Goal: Task Accomplishment & Management: Manage account settings

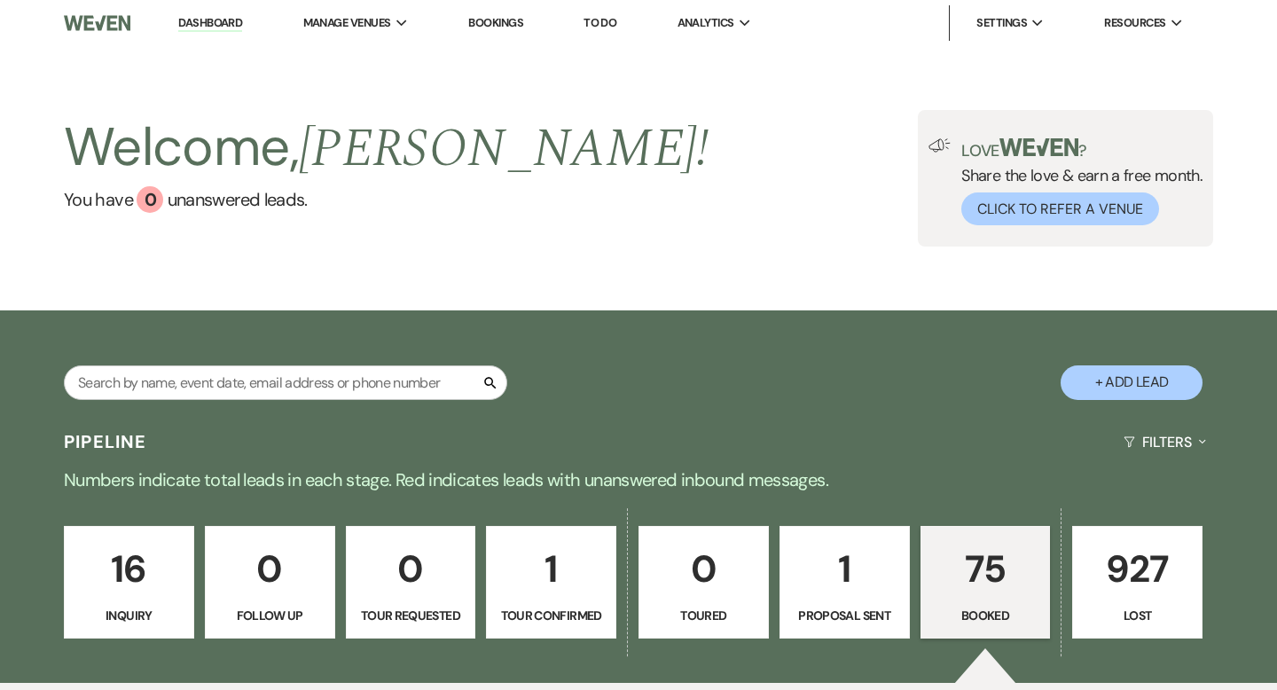
click at [110, 581] on p "16" at bounding box center [128, 568] width 107 height 59
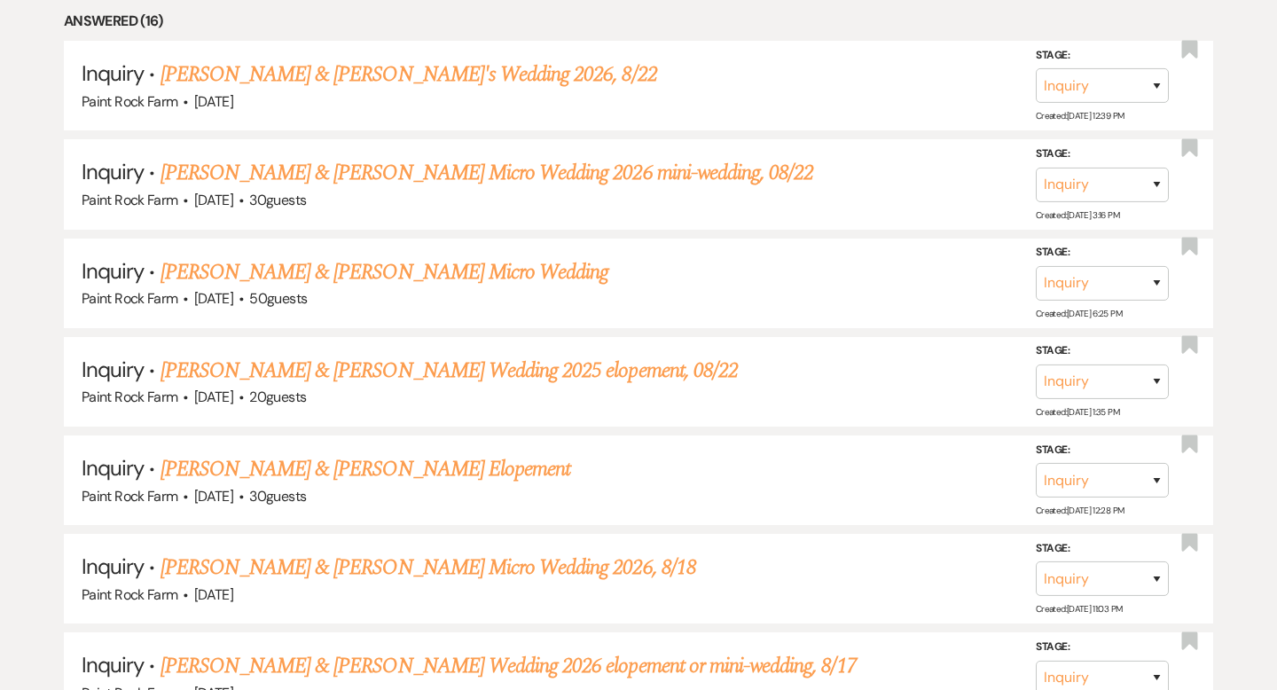
scroll to position [871, 0]
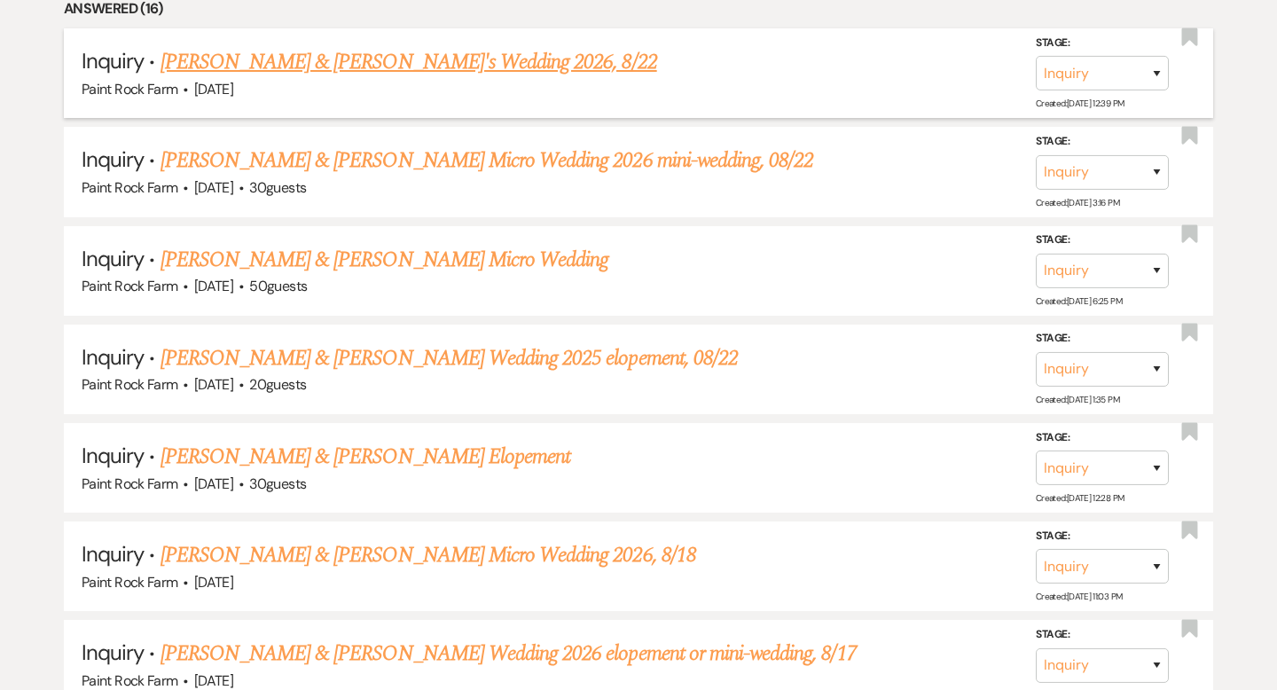
click at [376, 62] on link "[PERSON_NAME] & [PERSON_NAME]'s Wedding 2026, 8/22" at bounding box center [409, 62] width 497 height 32
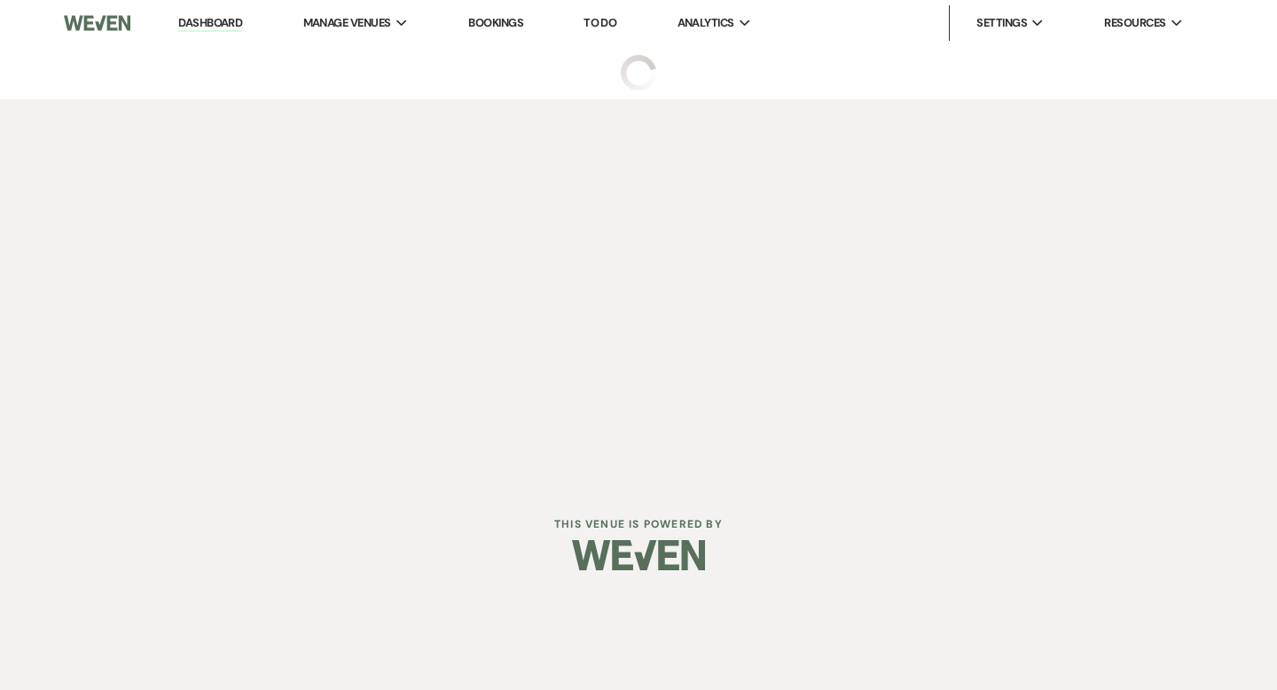
select select "5"
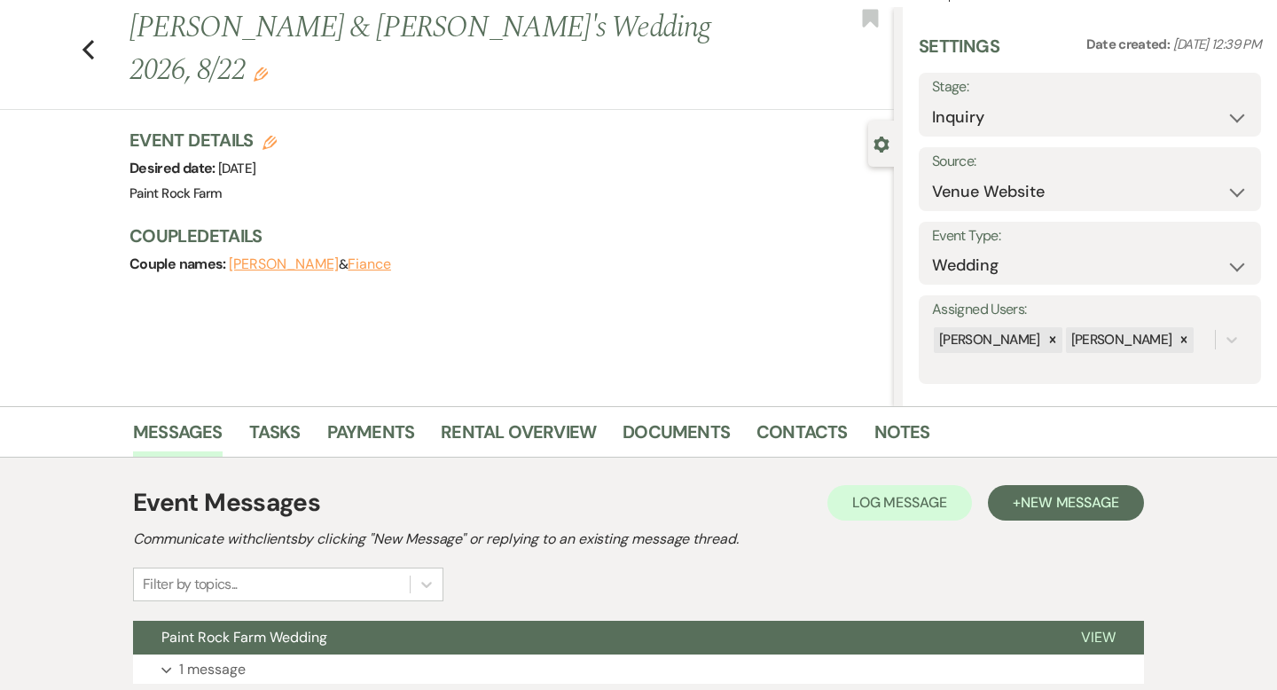
scroll to position [174, 0]
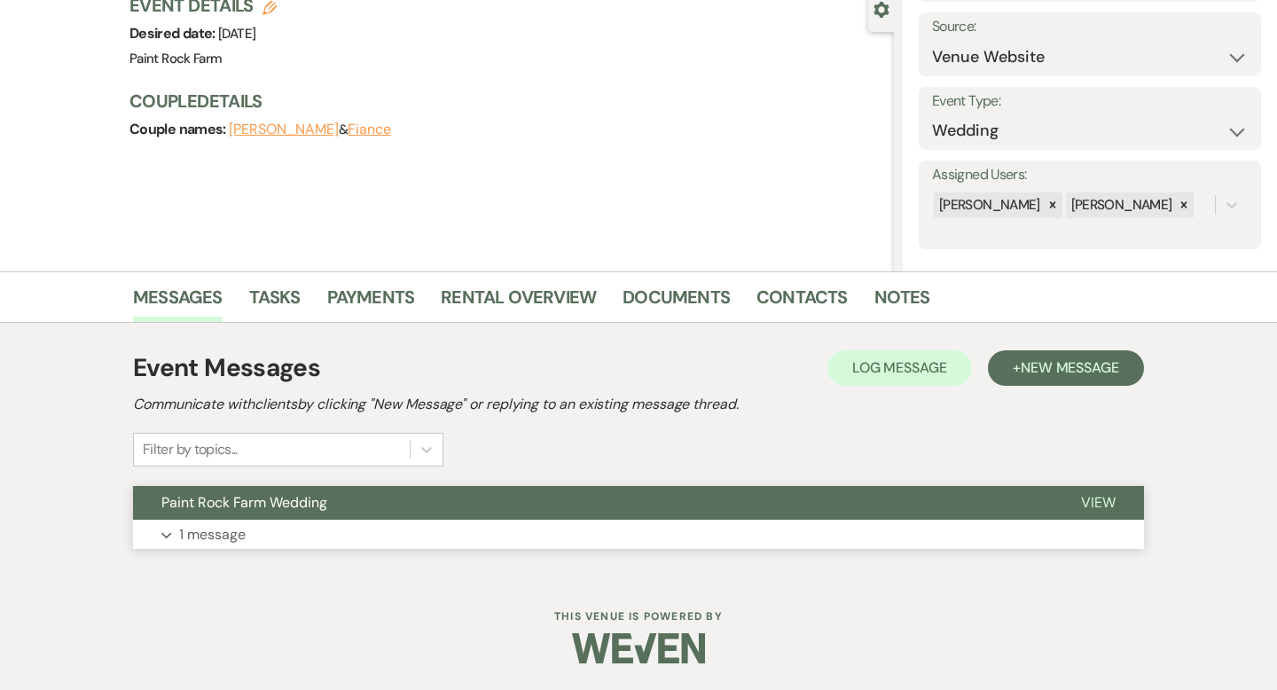
click at [221, 535] on p "1 message" at bounding box center [212, 534] width 67 height 23
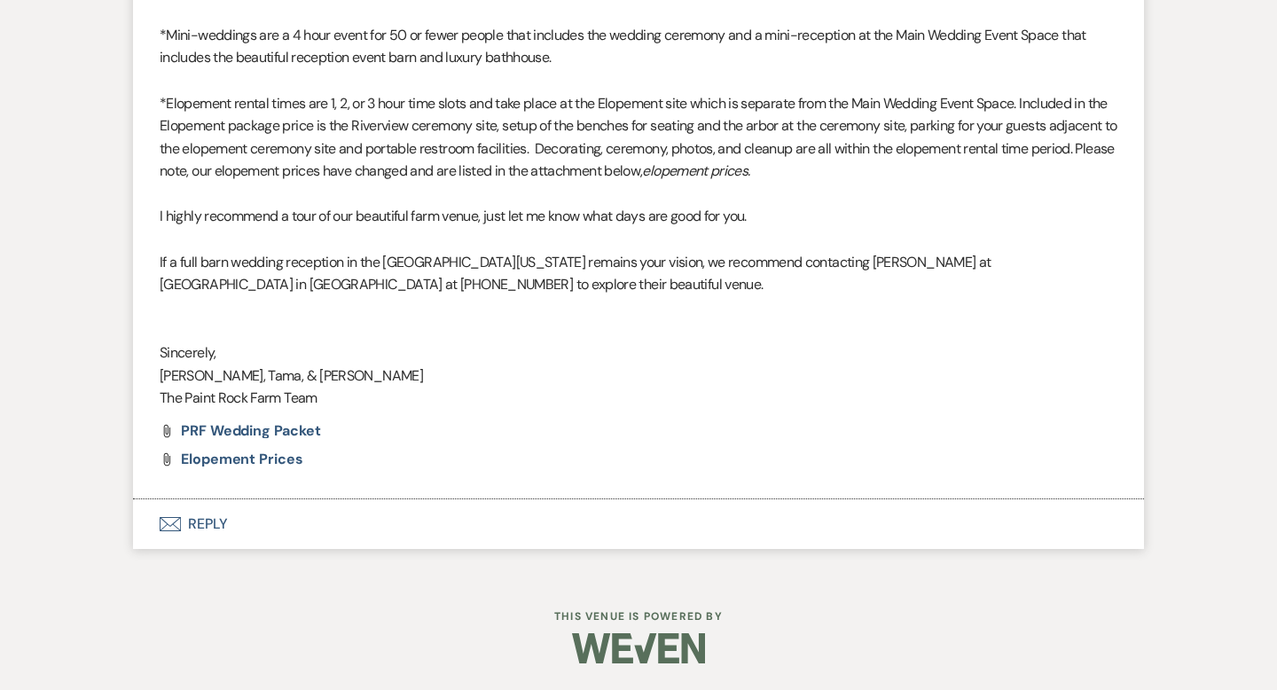
scroll to position [937, 0]
click at [208, 528] on button "Envelope Reply" at bounding box center [638, 524] width 1011 height 50
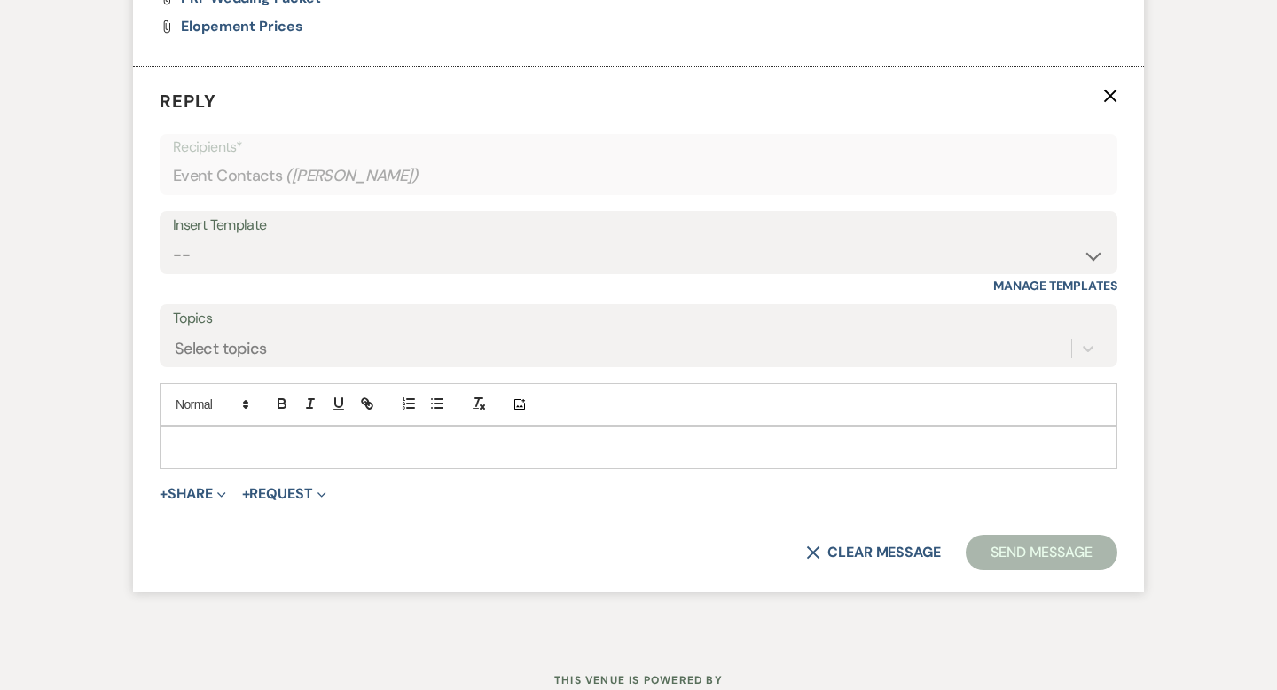
scroll to position [1353, 0]
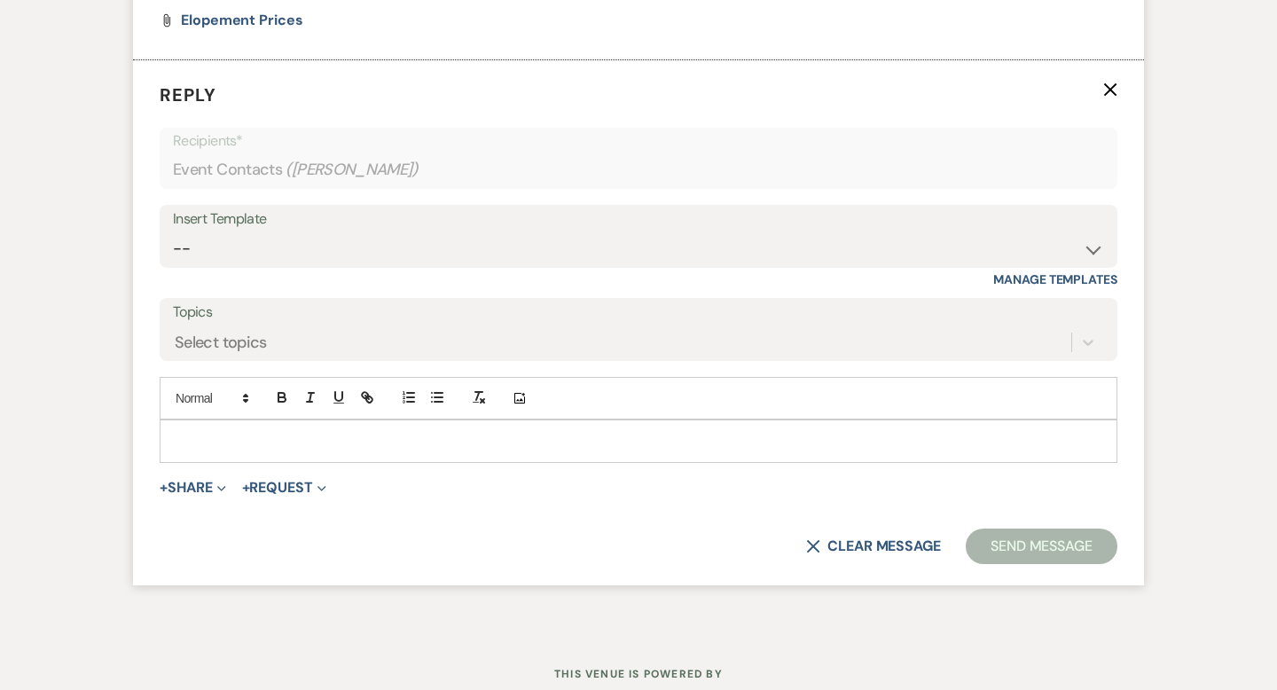
click at [179, 451] on p at bounding box center [638, 441] width 929 height 20
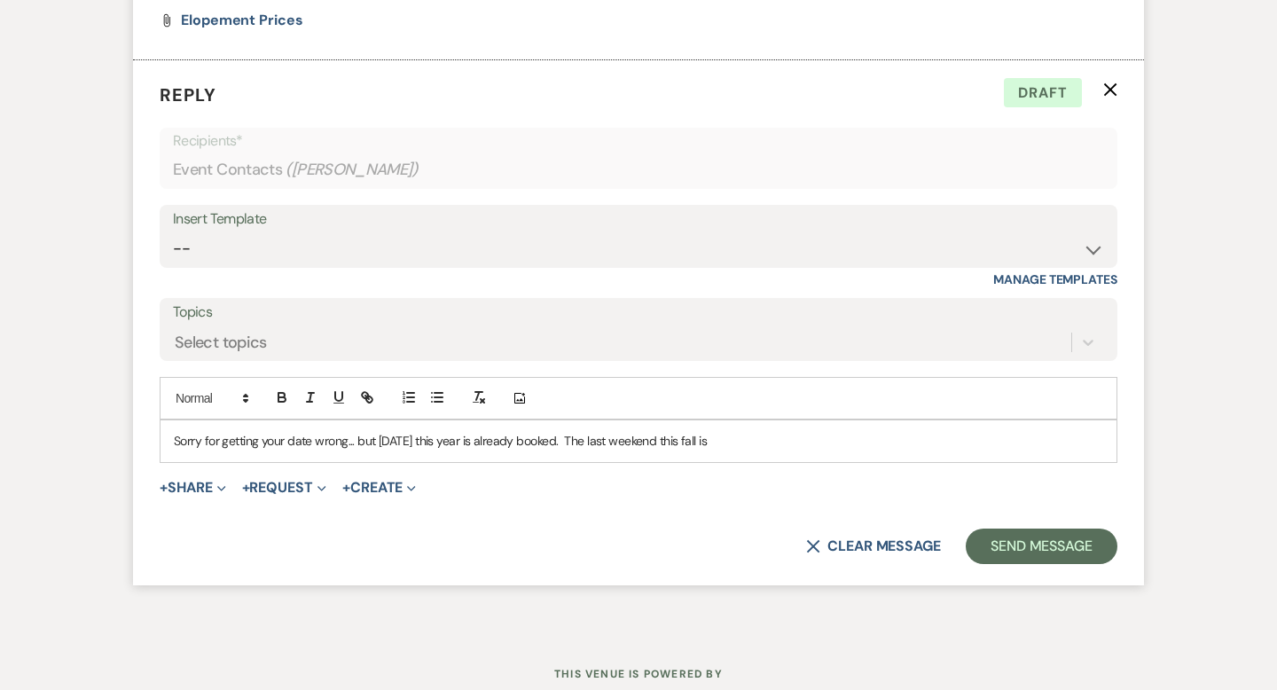
click at [703, 451] on p "Sorry for getting your date wrong... but [DATE] this year is already booked. Th…" at bounding box center [638, 441] width 929 height 20
drag, startPoint x: 655, startPoint y: 463, endPoint x: 633, endPoint y: 463, distance: 21.3
click at [633, 451] on p "Sorry for getting your date wrong... but [DATE] this year is already booked. Th…" at bounding box center [638, 441] width 929 height 20
click at [636, 451] on p "Sorry for getting your date wrong... but [DATE] this year is already booked. Th…" at bounding box center [638, 441] width 929 height 20
click at [802, 451] on p "Sorry for getting your date wrong... but [DATE] this year is already booked. Th…" at bounding box center [638, 441] width 929 height 20
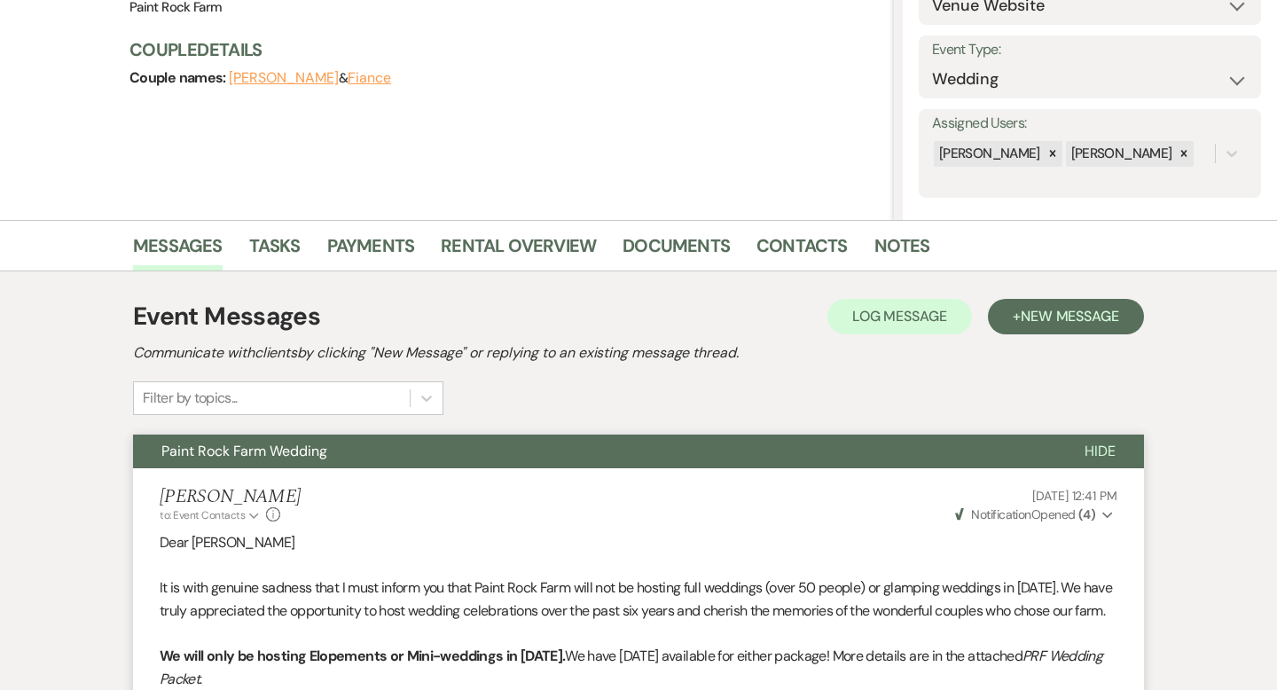
scroll to position [0, 0]
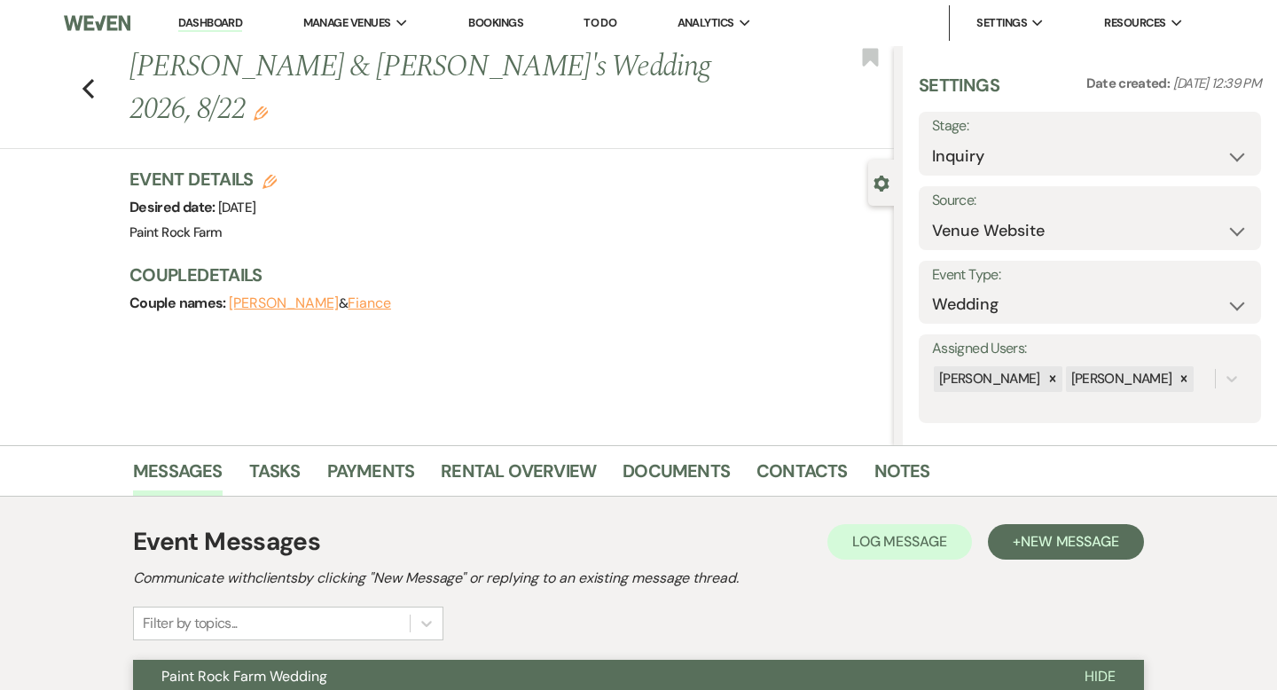
click at [269, 175] on use "button" at bounding box center [270, 182] width 14 height 14
select select "632"
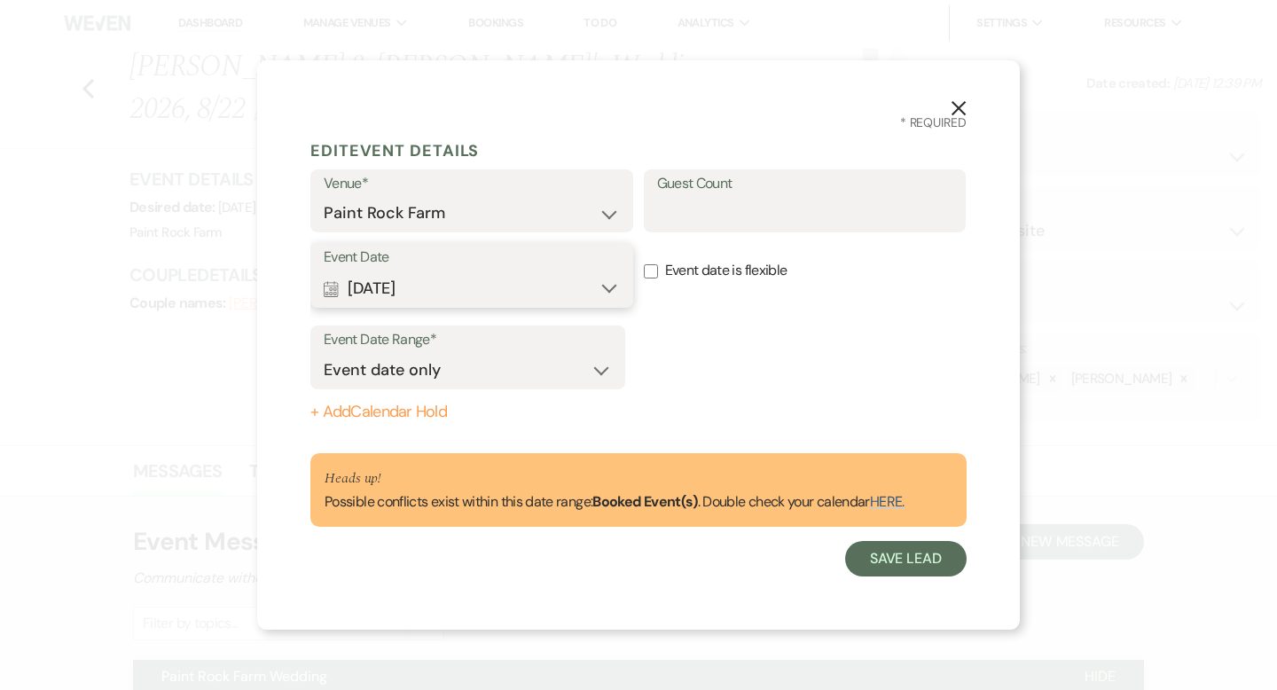
click at [449, 282] on button "Calendar [DATE] Expand" at bounding box center [472, 287] width 296 height 35
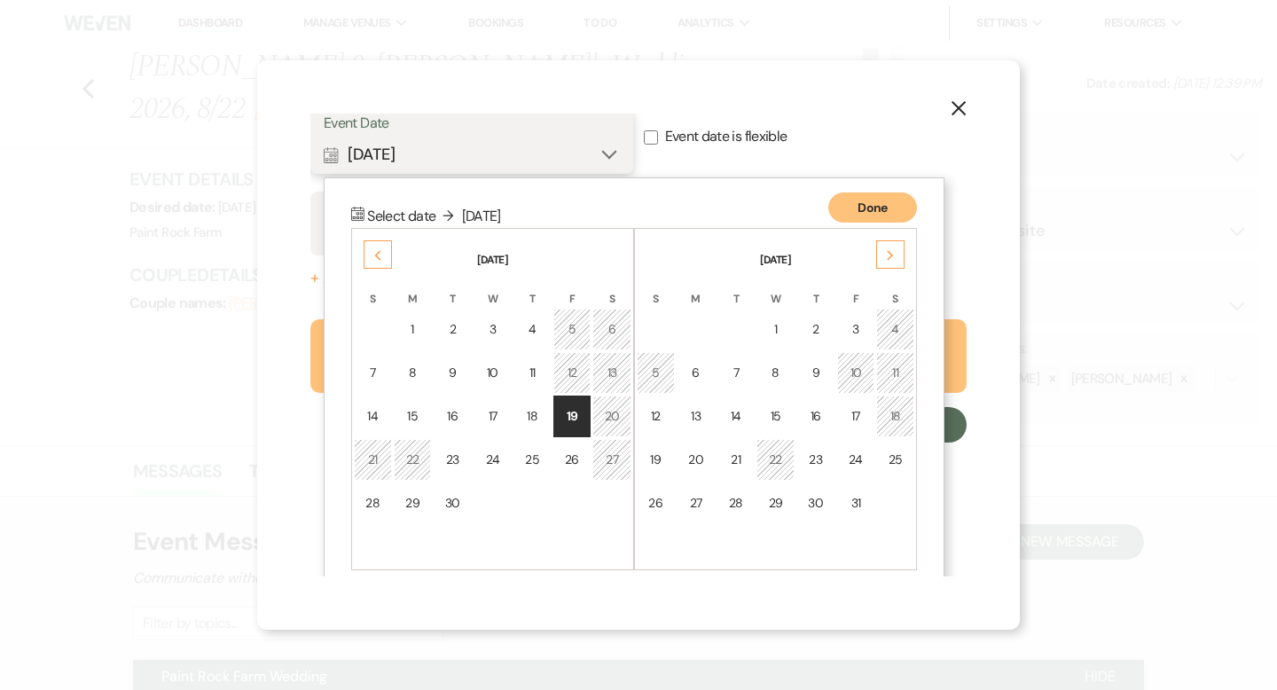
scroll to position [154, 0]
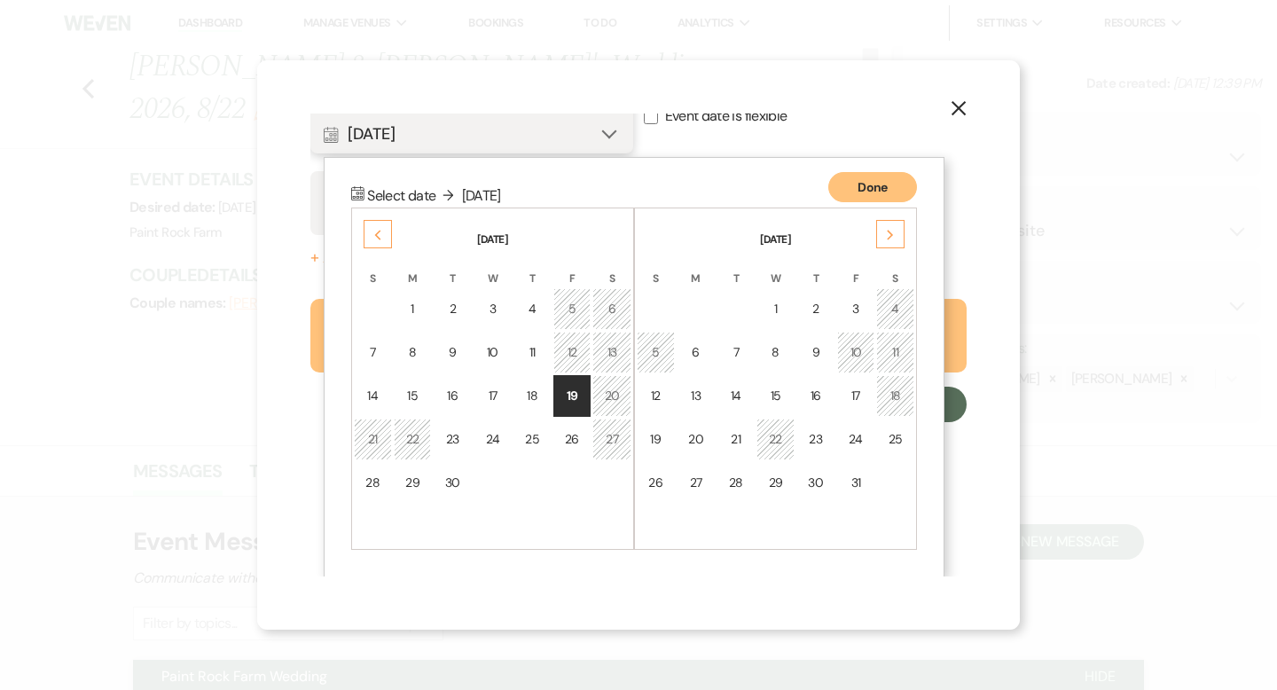
click at [875, 192] on button "Done" at bounding box center [872, 187] width 89 height 30
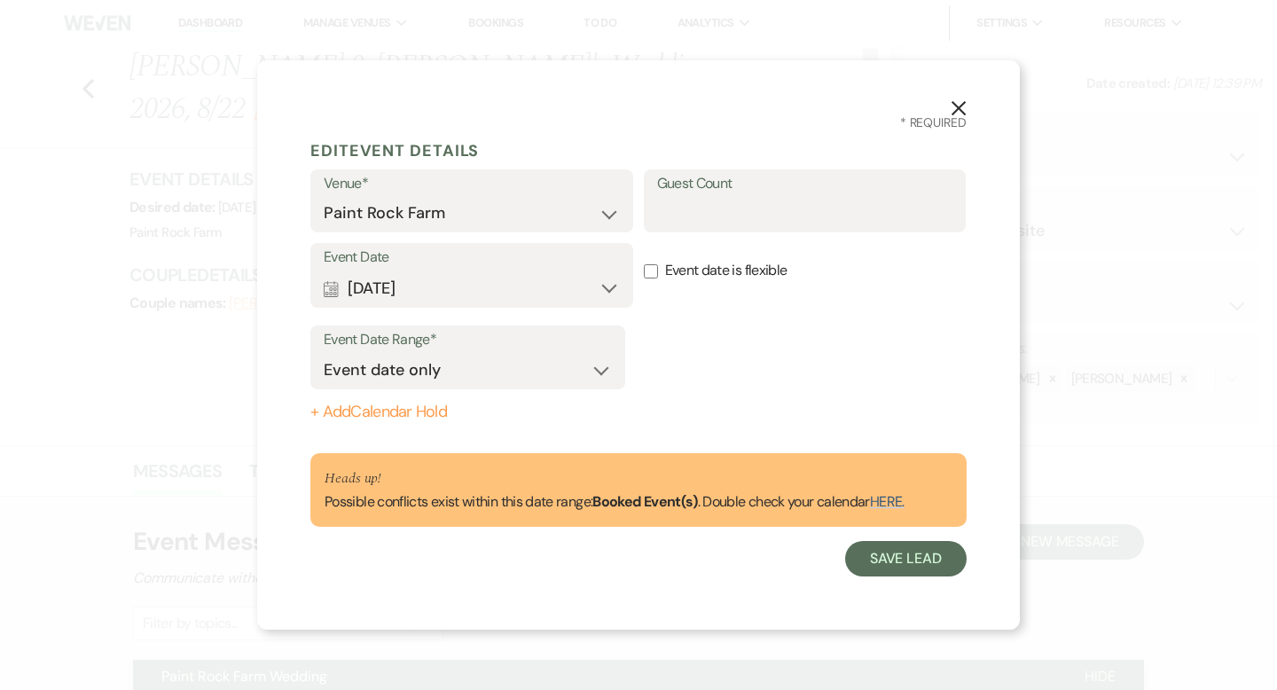
click at [961, 111] on use "button" at bounding box center [959, 108] width 14 height 14
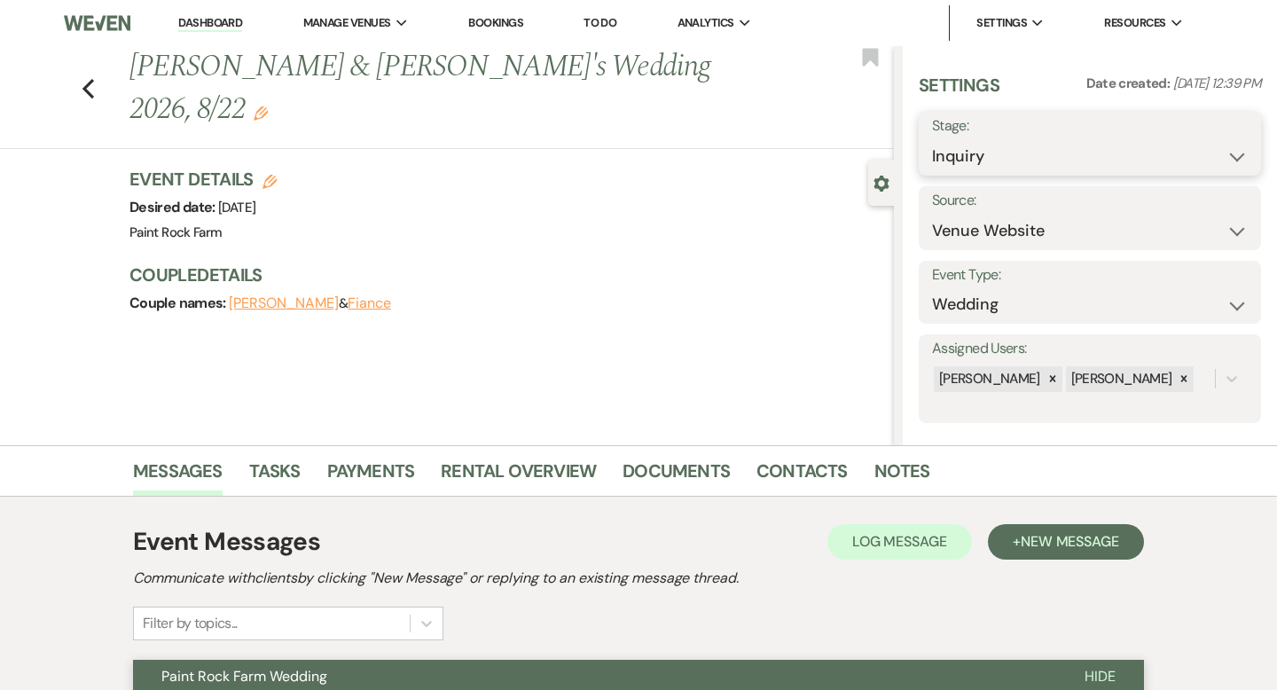
click at [1235, 156] on select "Inquiry Follow Up Tour Requested Tour Confirmed Toured Proposal Sent Booked Lost" at bounding box center [1090, 156] width 316 height 35
select select "8"
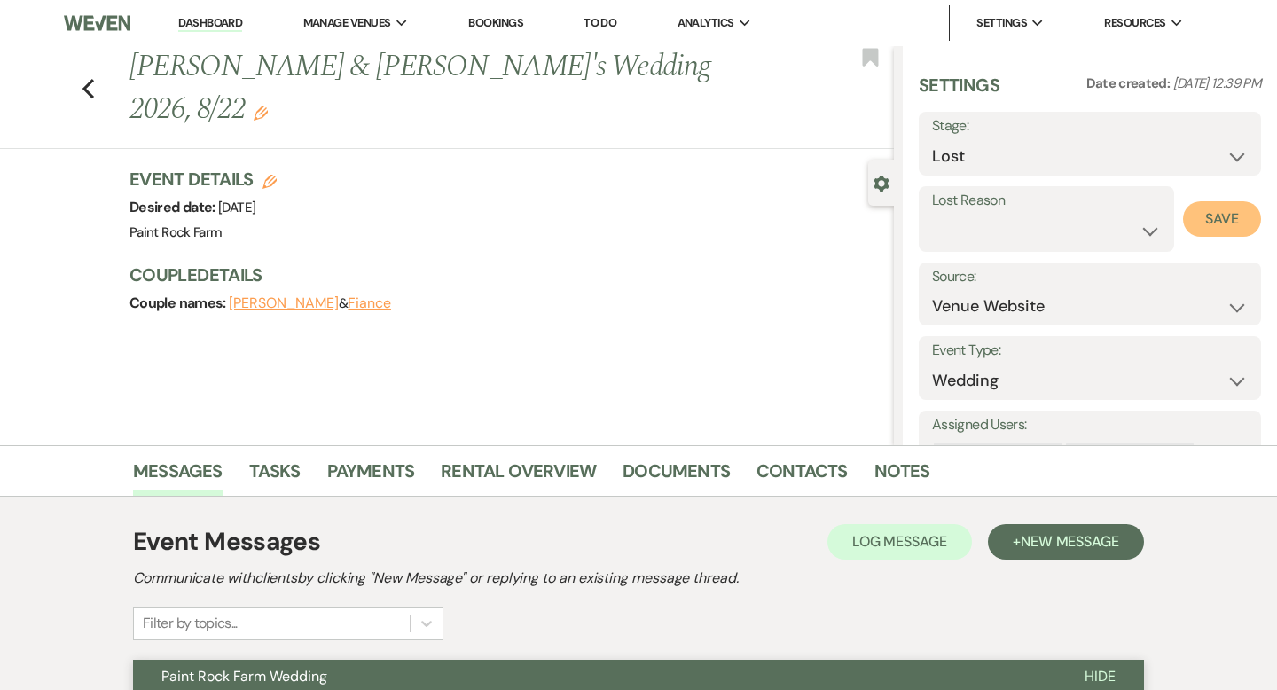
click at [1219, 220] on button "Save" at bounding box center [1222, 218] width 78 height 35
click at [87, 79] on use "button" at bounding box center [88, 89] width 12 height 20
select select "8"
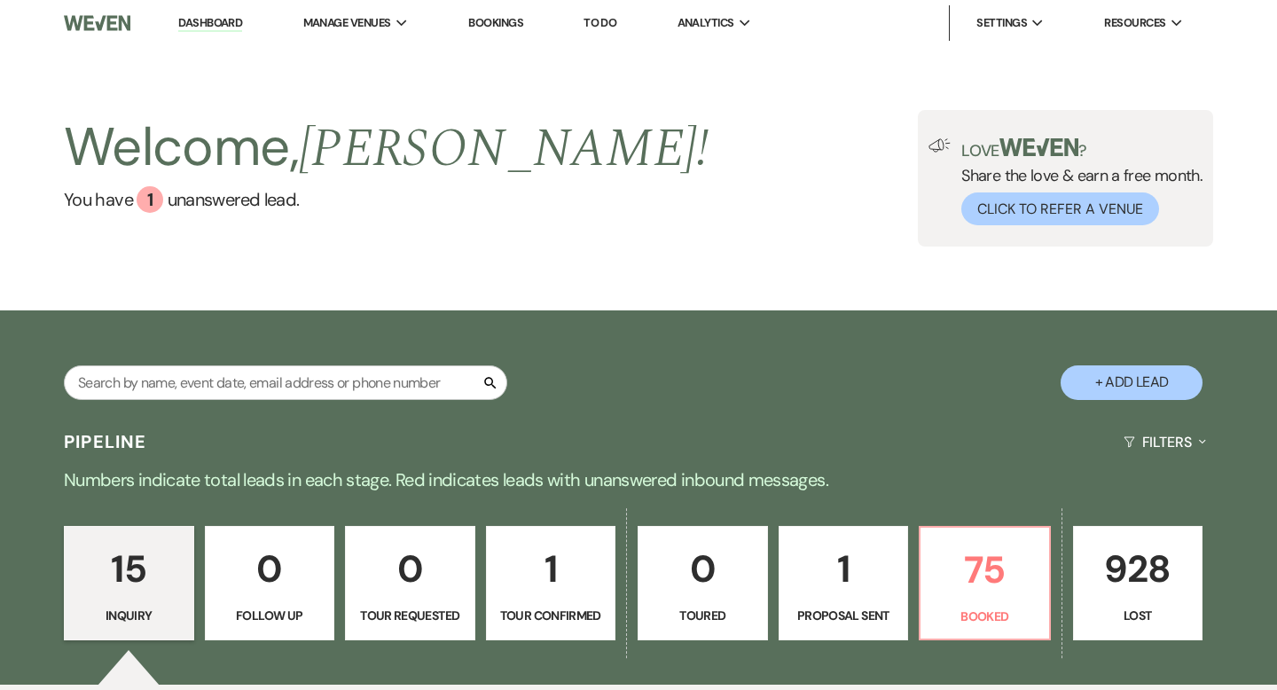
click at [543, 590] on p "1" at bounding box center [551, 568] width 107 height 59
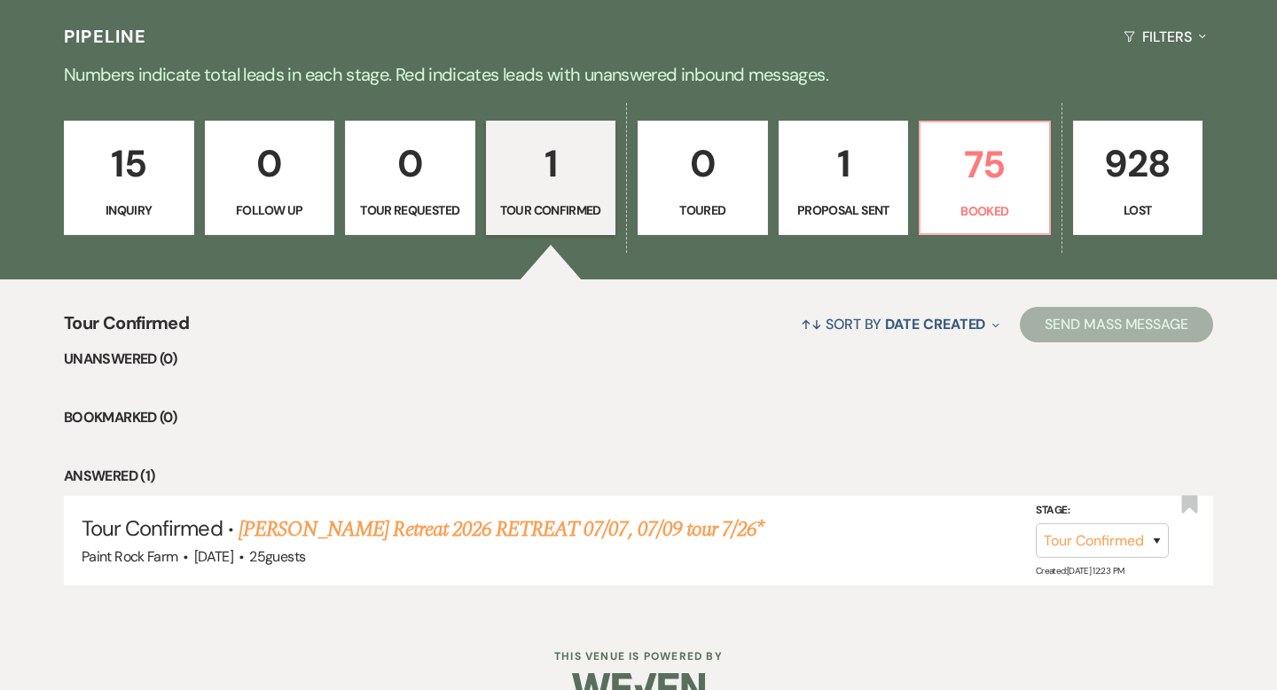
scroll to position [444, 0]
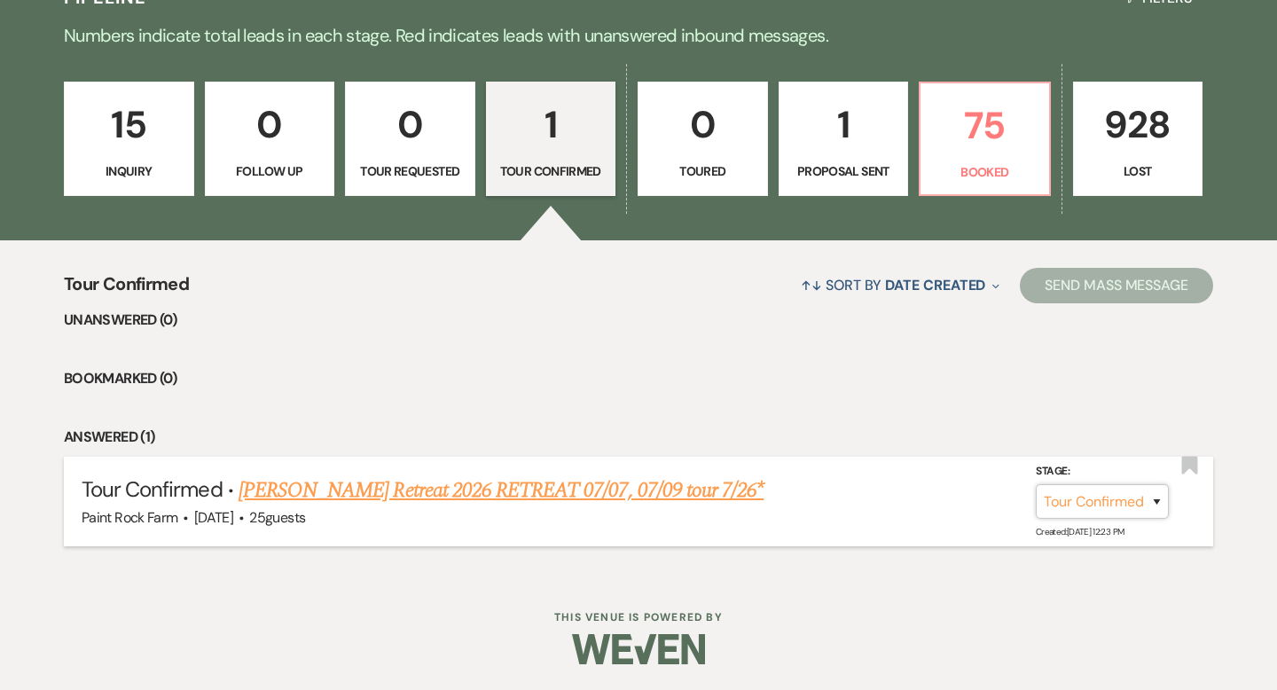
click at [1154, 499] on select "Inquiry Follow Up Tour Requested Tour Confirmed Toured Proposal Sent Booked Lost" at bounding box center [1102, 501] width 133 height 35
select select "6"
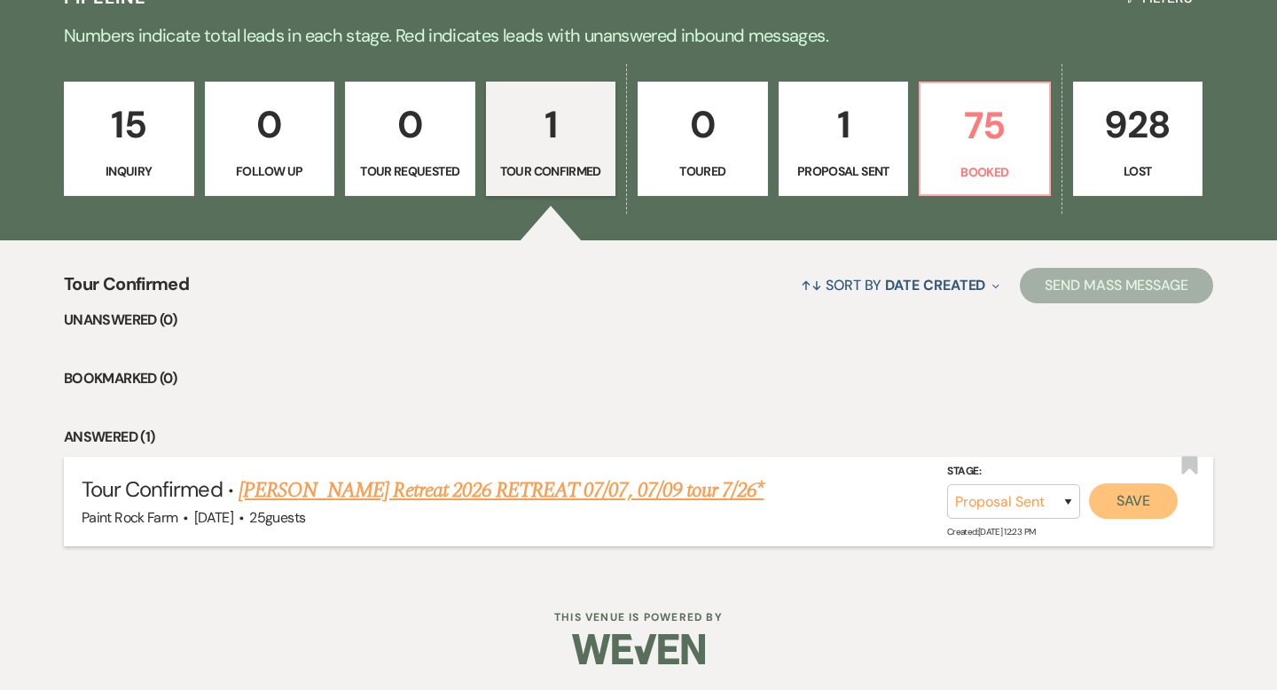
click at [1125, 498] on button "Save" at bounding box center [1133, 500] width 89 height 35
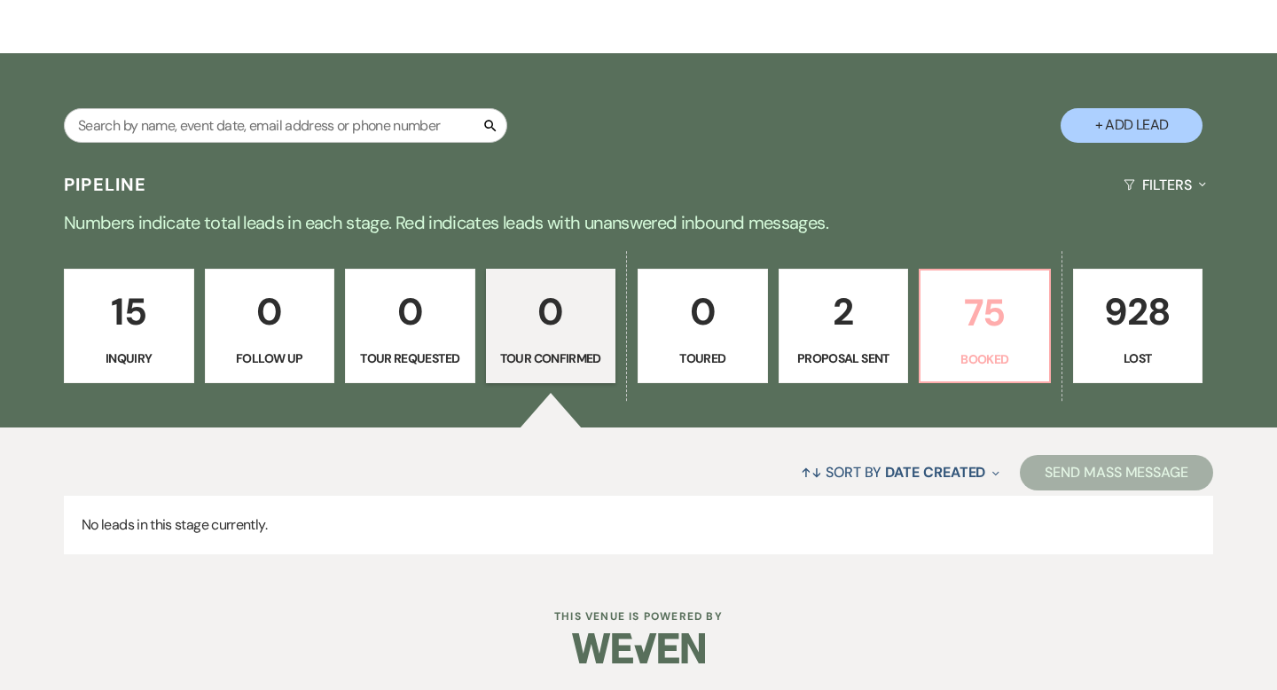
click at [997, 324] on p "75" at bounding box center [984, 312] width 107 height 59
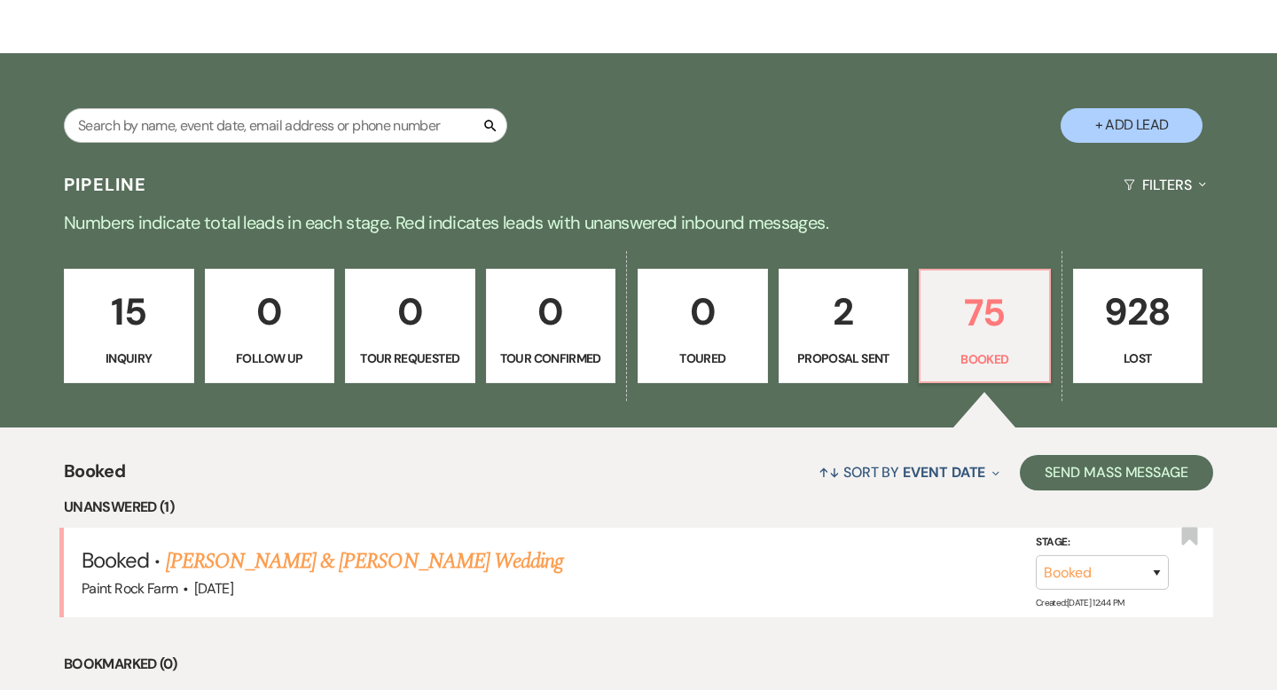
scroll to position [347, 0]
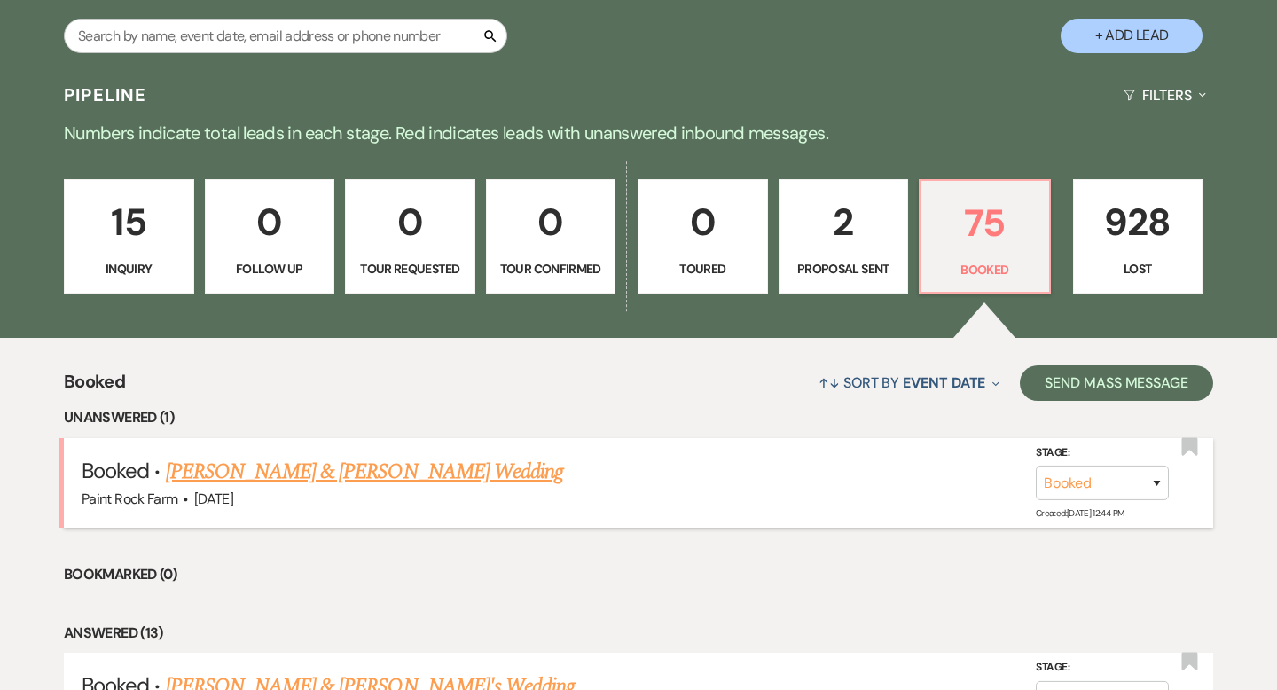
click at [359, 472] on link "[PERSON_NAME] & [PERSON_NAME] Wedding" at bounding box center [364, 472] width 397 height 32
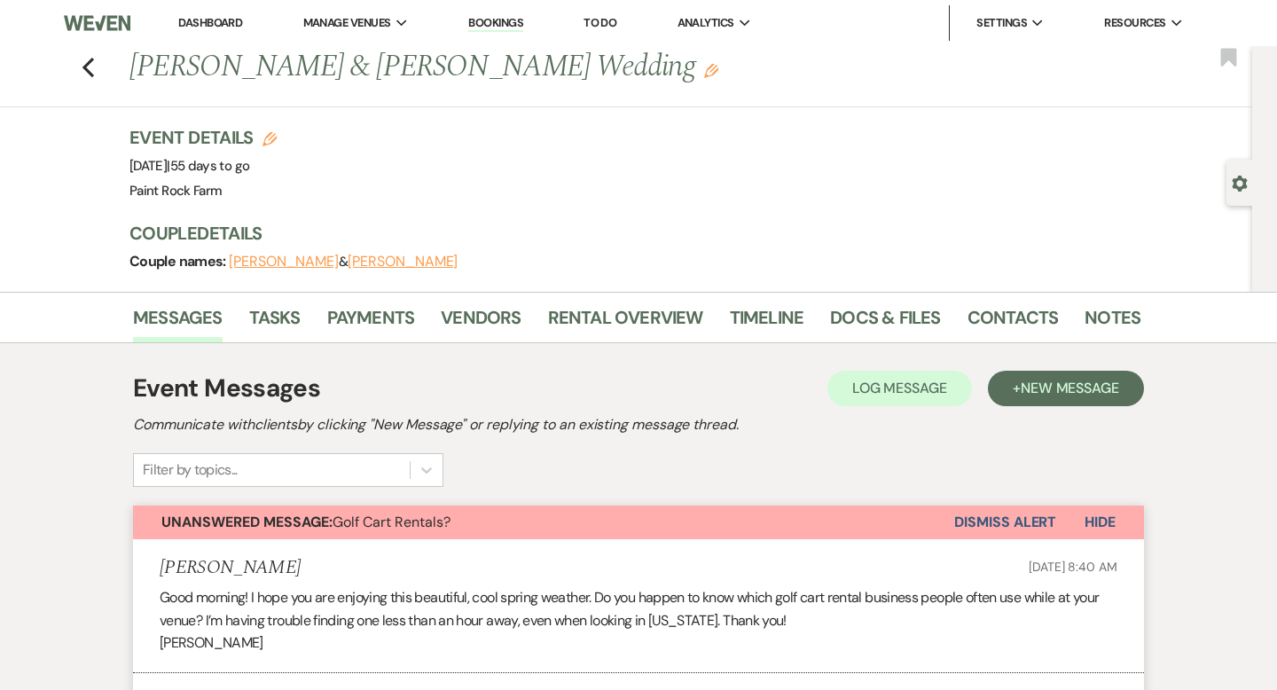
click at [971, 520] on button "Dismiss Alert" at bounding box center [1005, 523] width 102 height 34
